Goal: Information Seeking & Learning: Find specific page/section

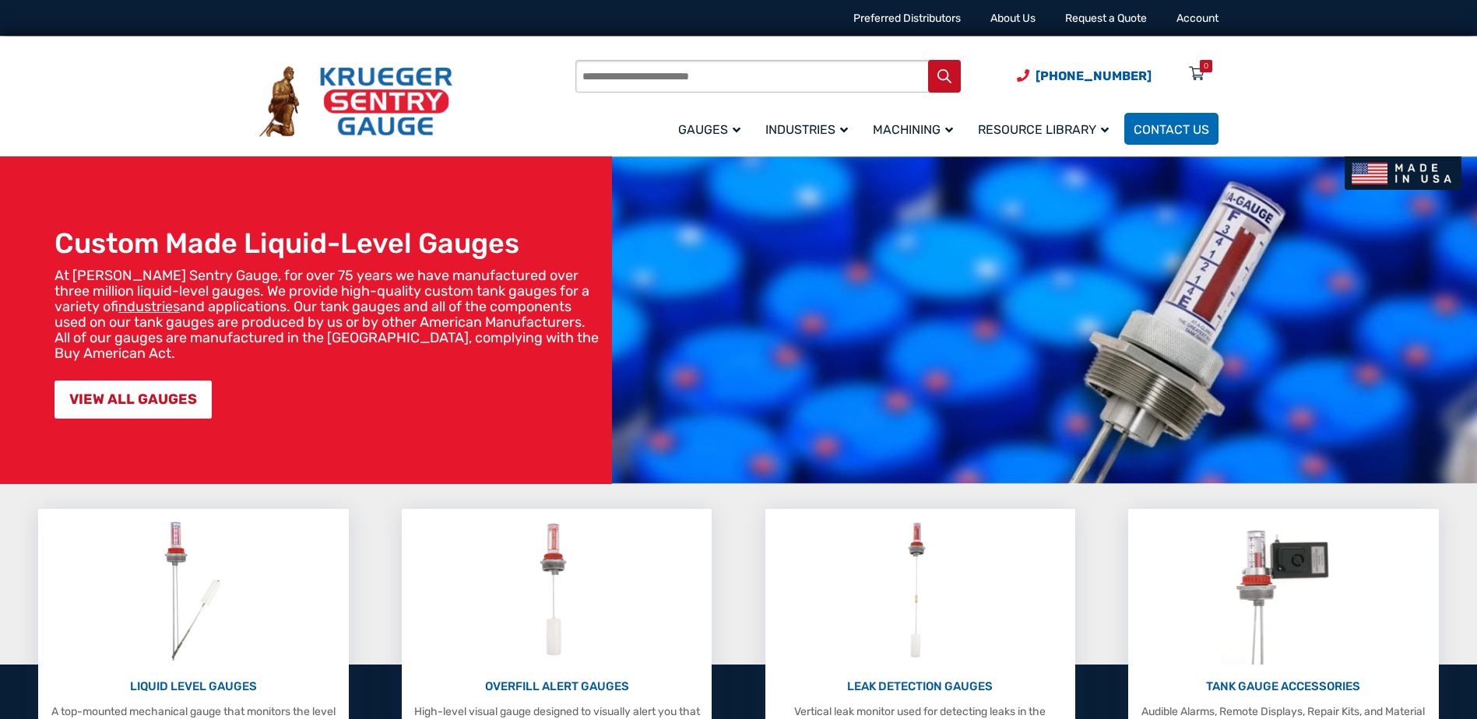
click at [779, 69] on input "Products search" at bounding box center [767, 76] width 385 height 33
type input "******"
click at [928, 60] on button "Search" at bounding box center [944, 76] width 33 height 33
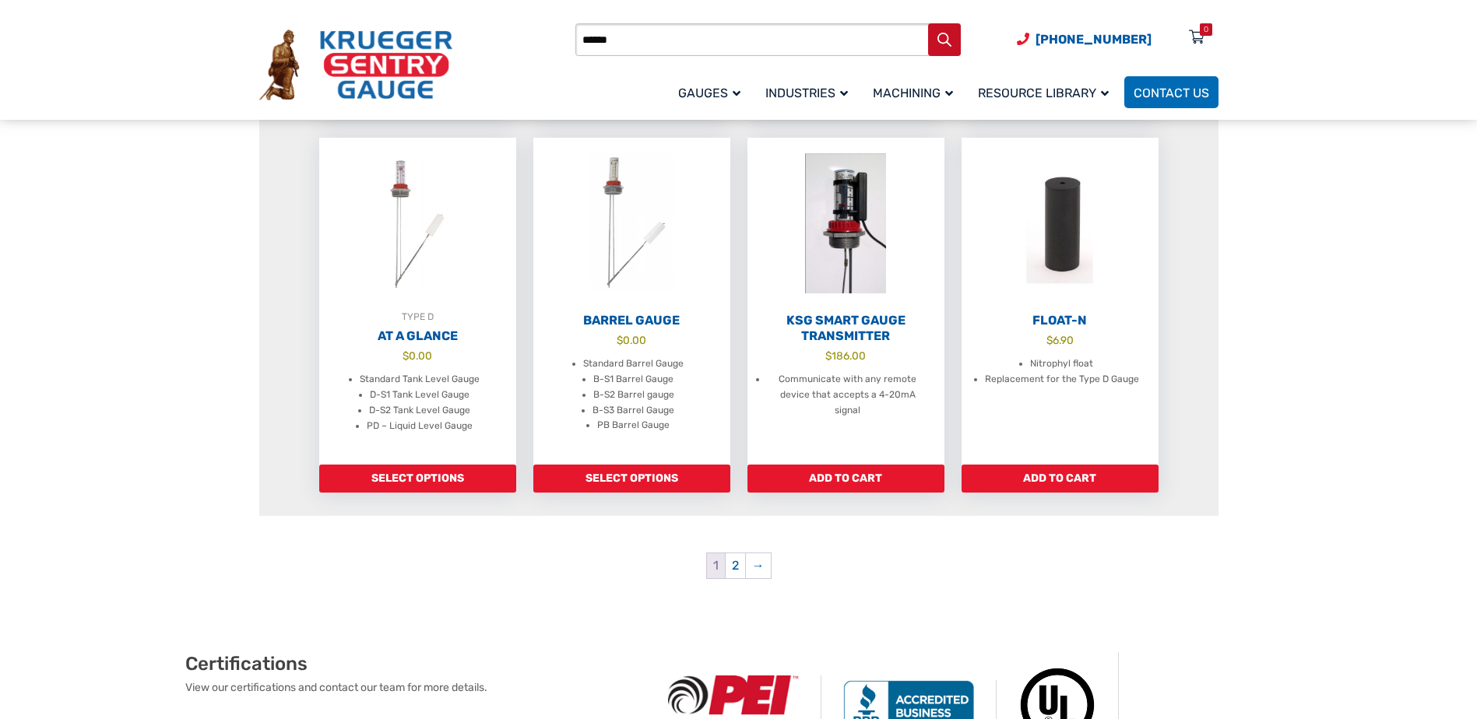
scroll to position [1401, 0]
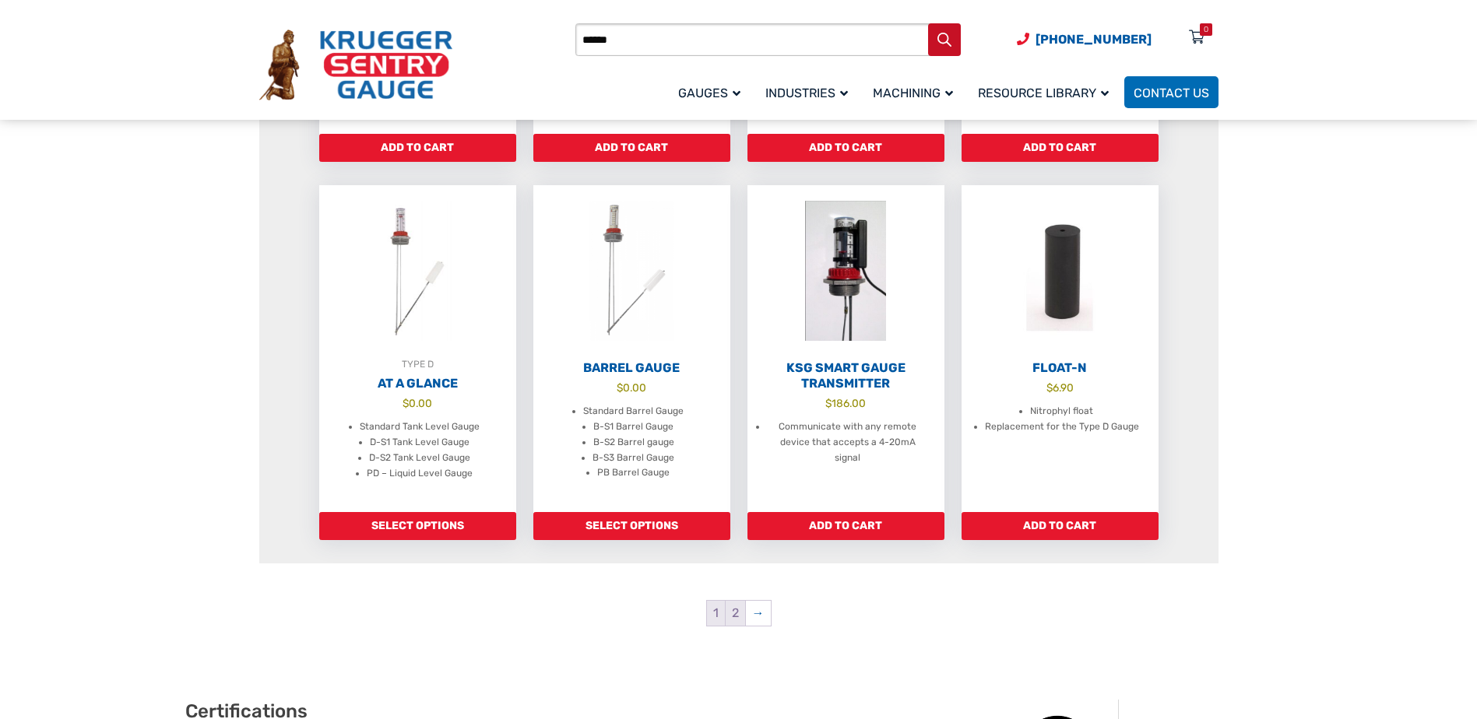
click at [730, 612] on link "2" at bounding box center [735, 613] width 19 height 25
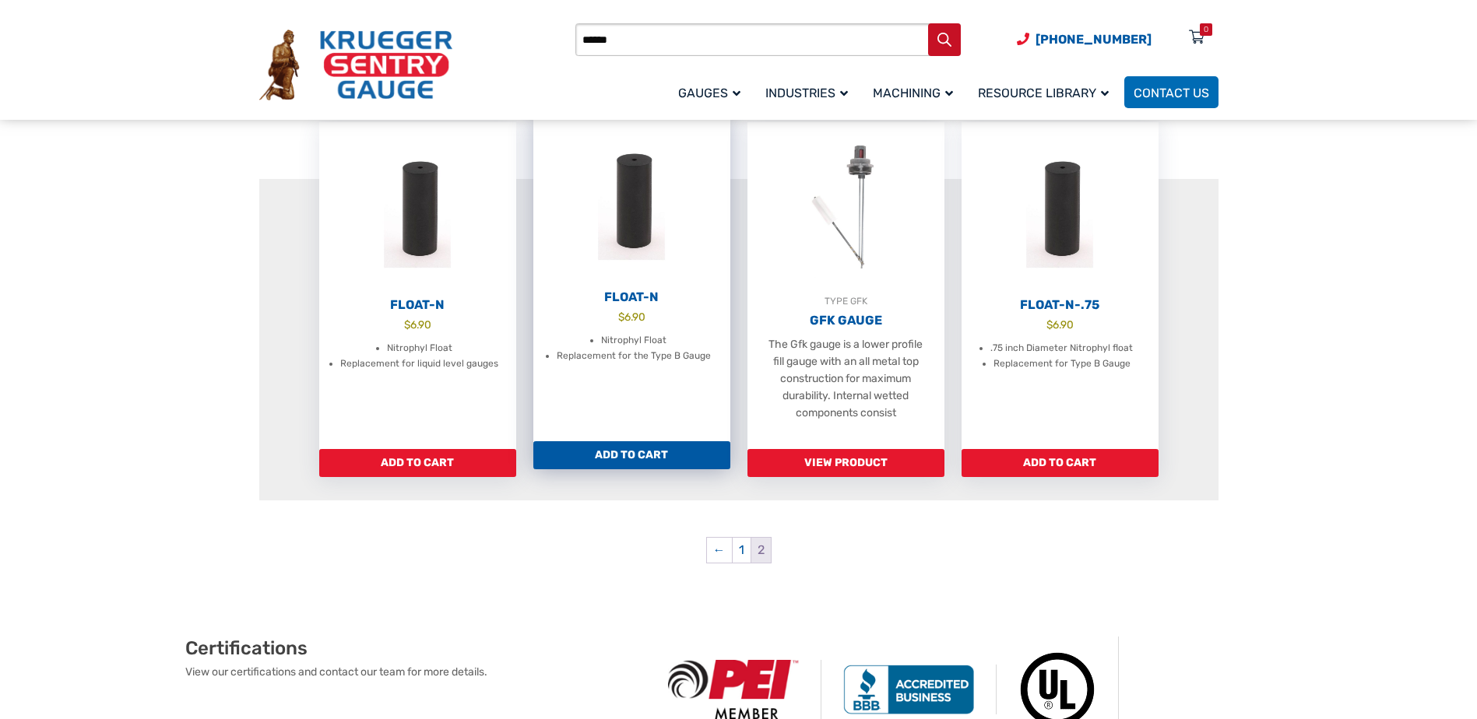
scroll to position [389, 0]
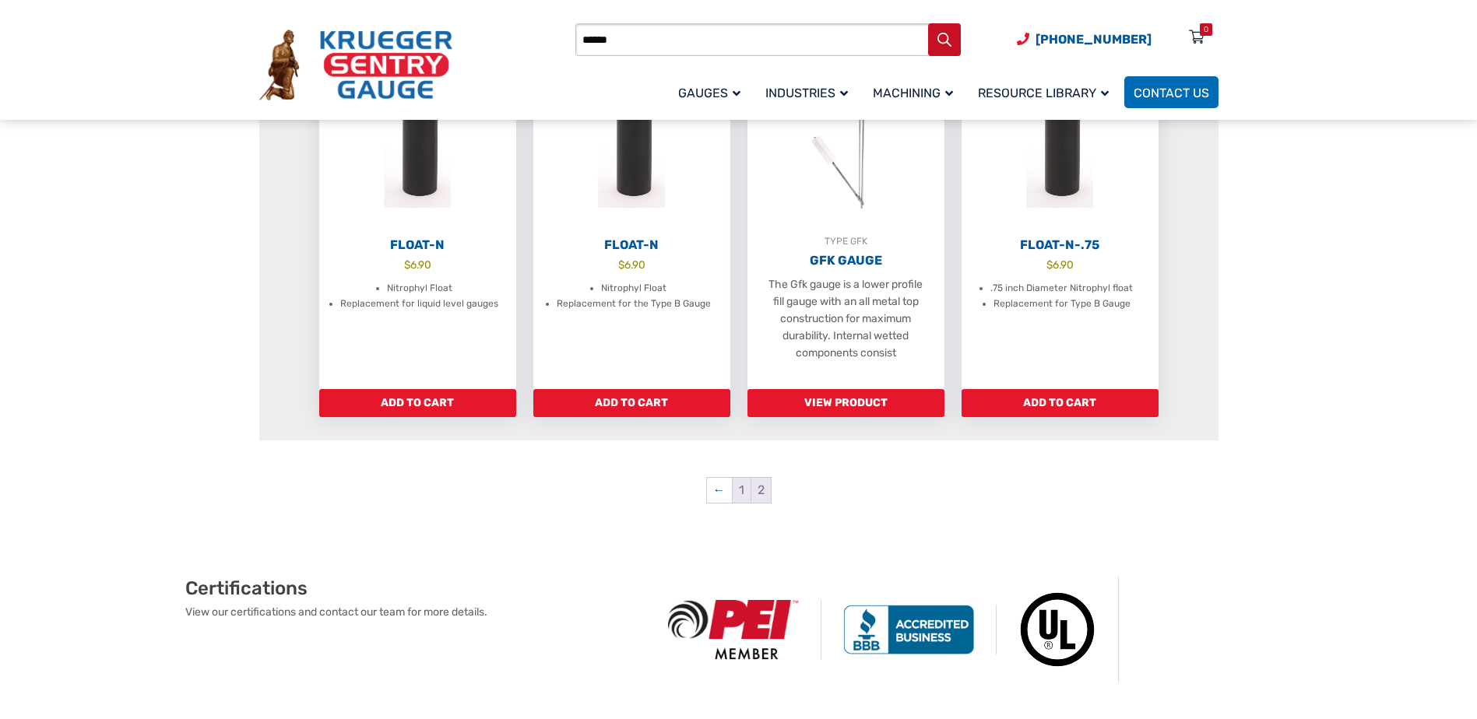
click at [741, 496] on link "1" at bounding box center [742, 490] width 18 height 25
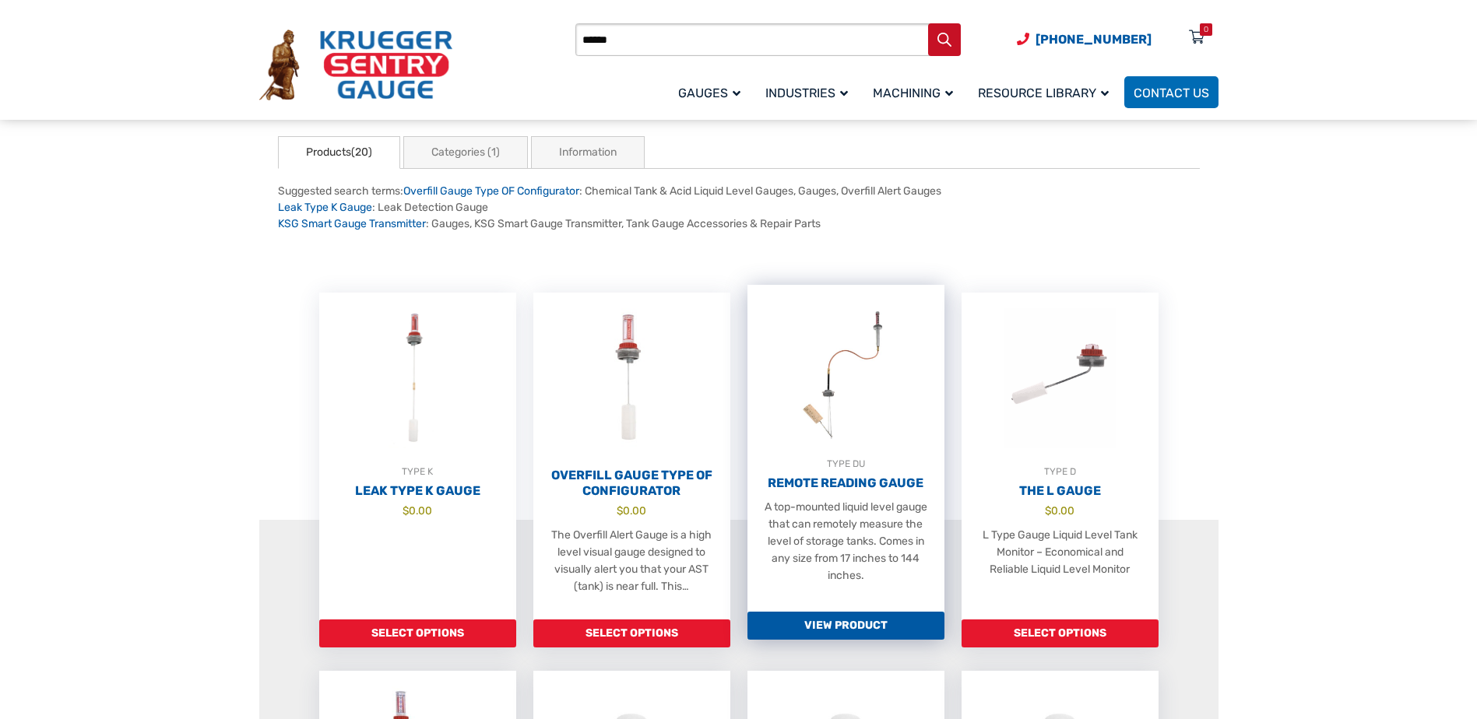
scroll to position [156, 0]
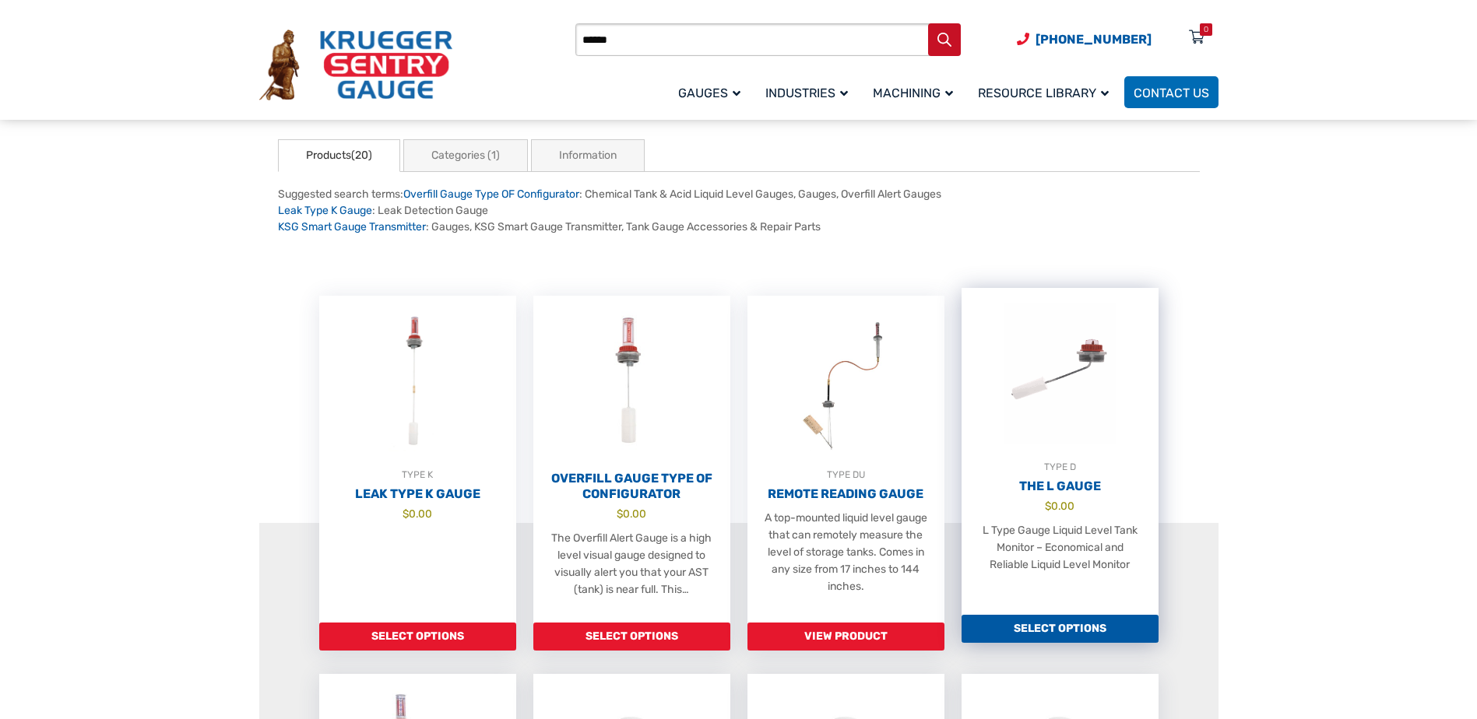
click at [1071, 483] on h2 "The L Gauge" at bounding box center [1060, 487] width 197 height 16
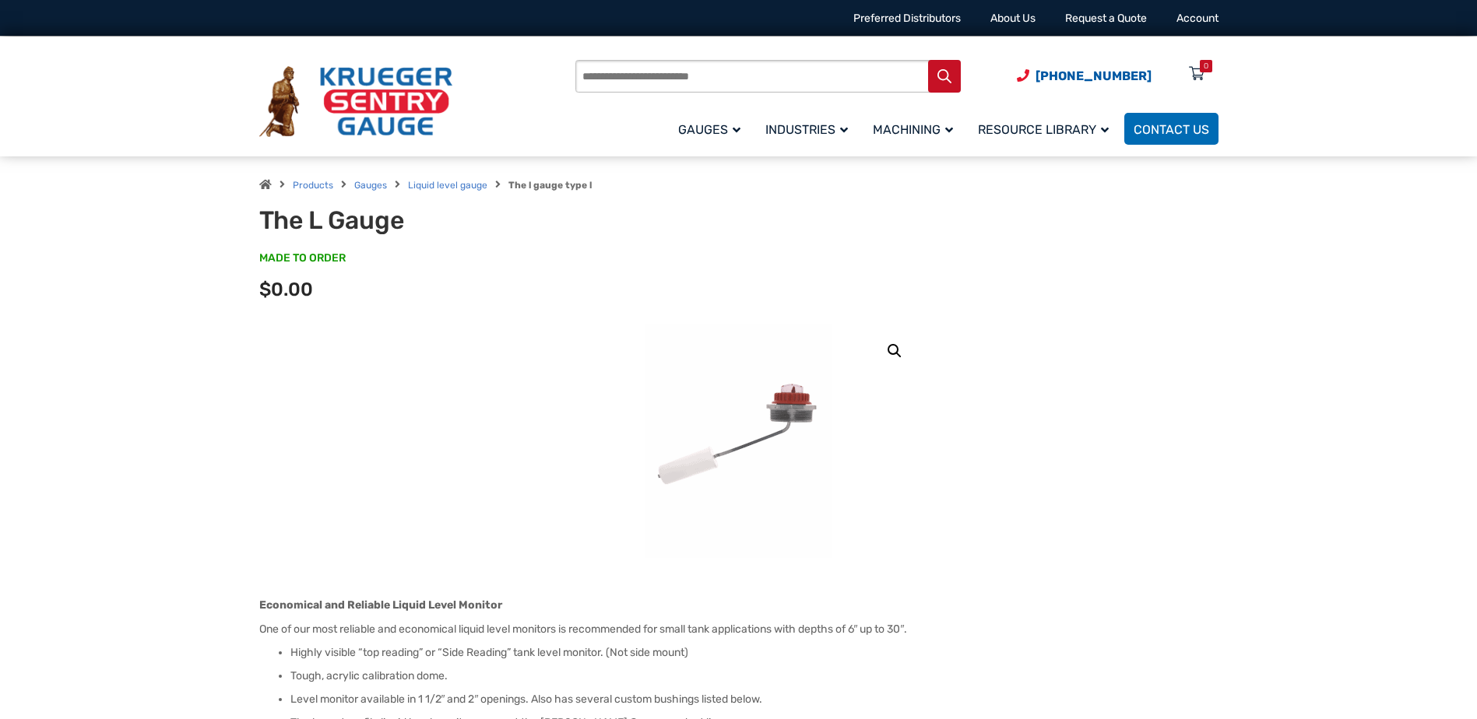
click at [891, 351] on link "🔍" at bounding box center [895, 351] width 28 height 28
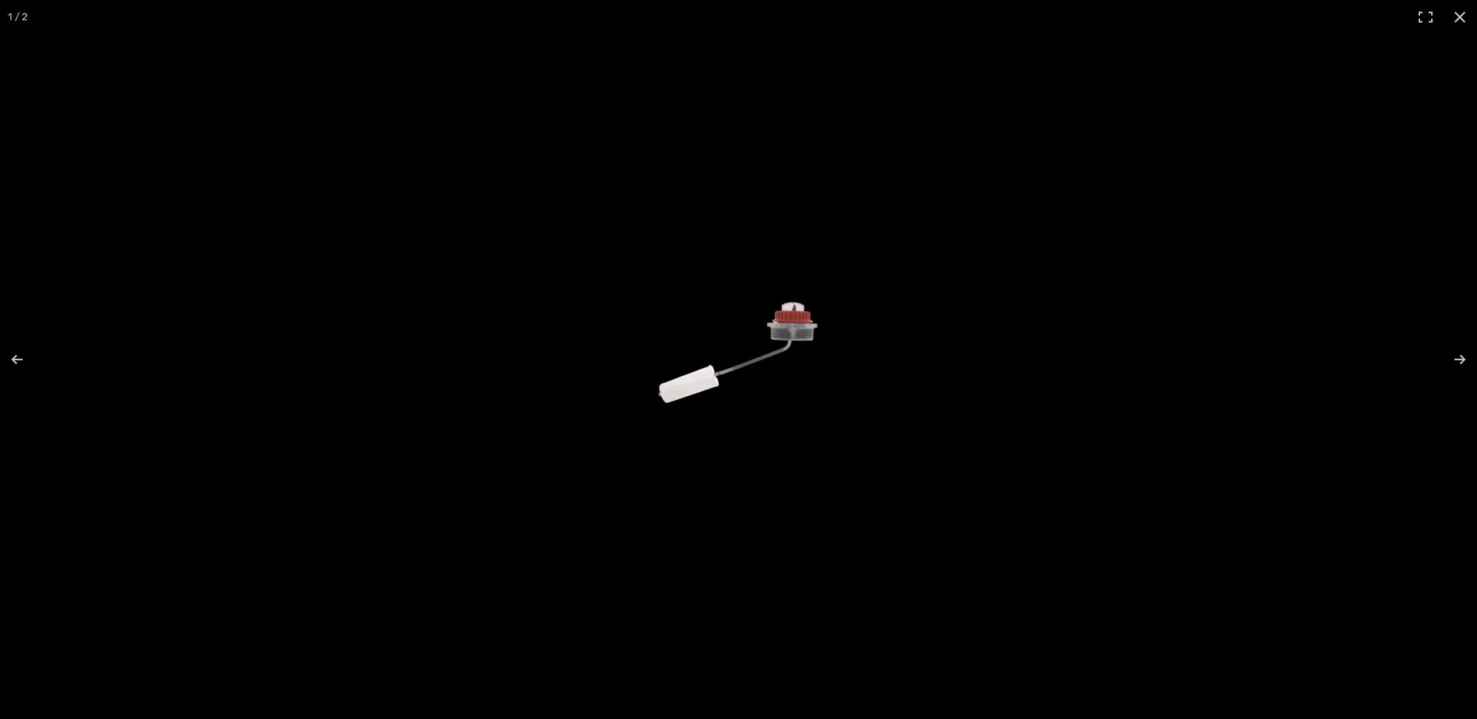
click at [800, 330] on img "Full screen image" at bounding box center [738, 360] width 187 height 234
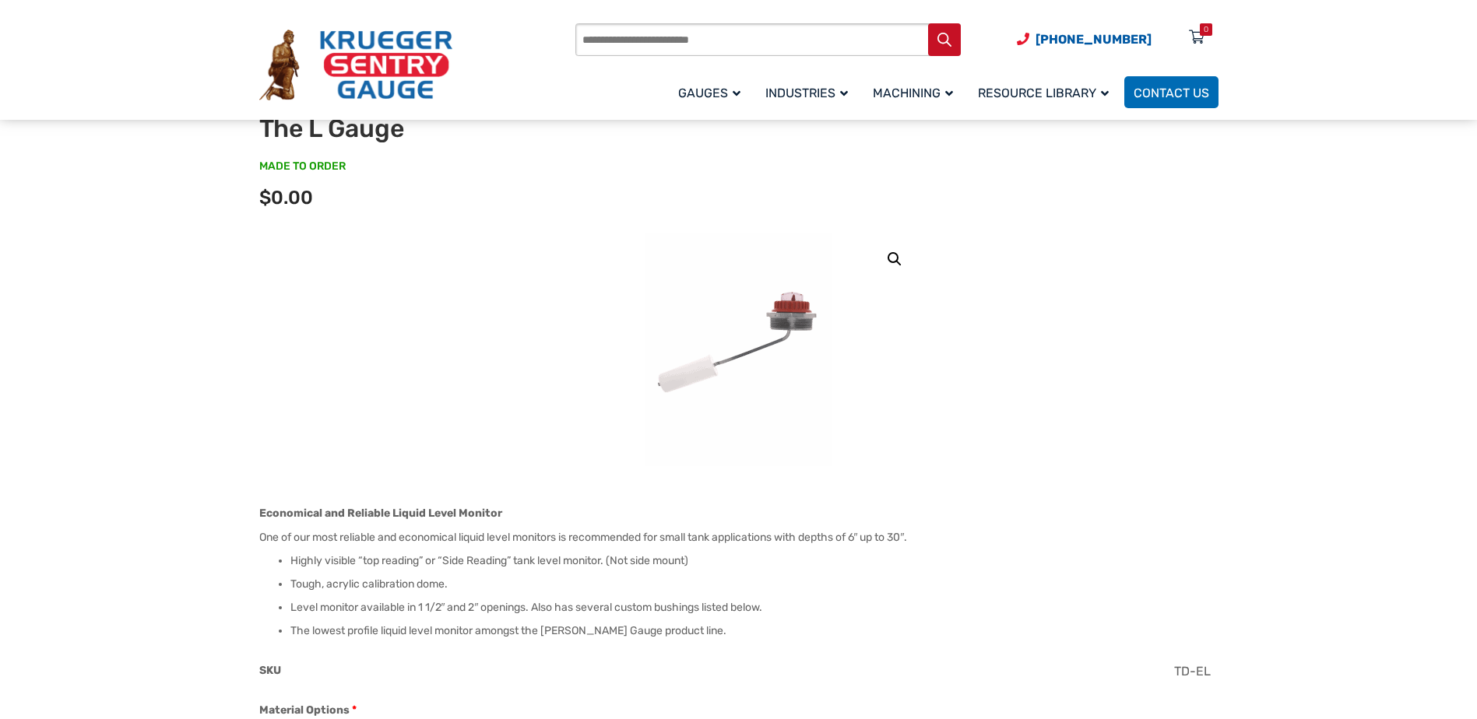
scroll to position [78, 0]
